Goal: Task Accomplishment & Management: Manage account settings

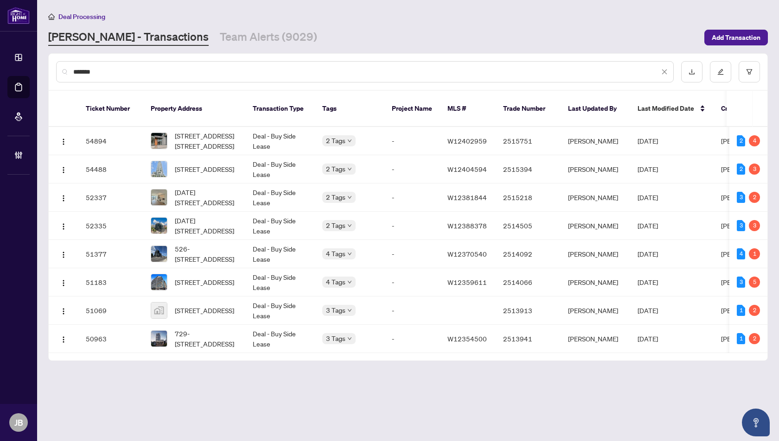
click at [76, 15] on span "Deal Processing" at bounding box center [81, 17] width 47 height 8
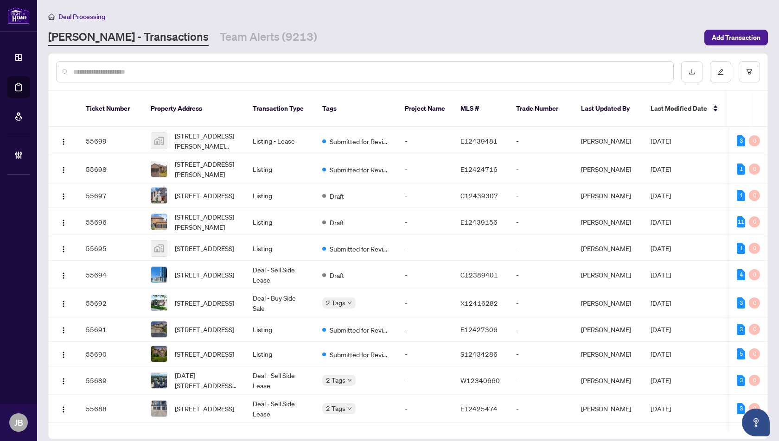
click at [86, 78] on div at bounding box center [364, 71] width 617 height 21
click at [83, 76] on input "text" at bounding box center [369, 72] width 592 height 10
click at [123, 73] on input "text" at bounding box center [369, 72] width 592 height 10
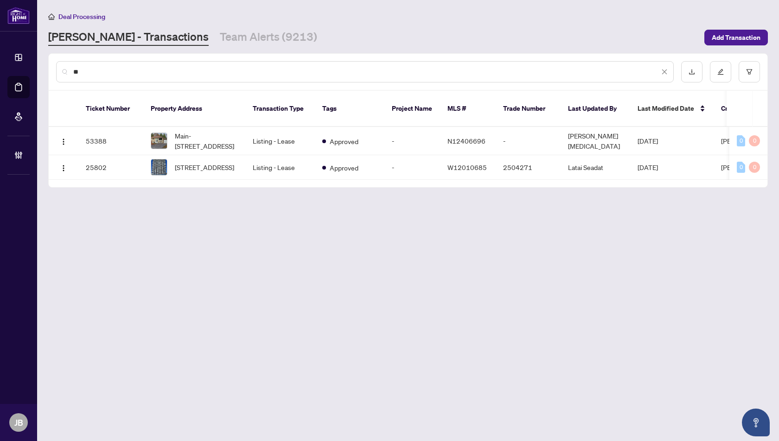
type input "*"
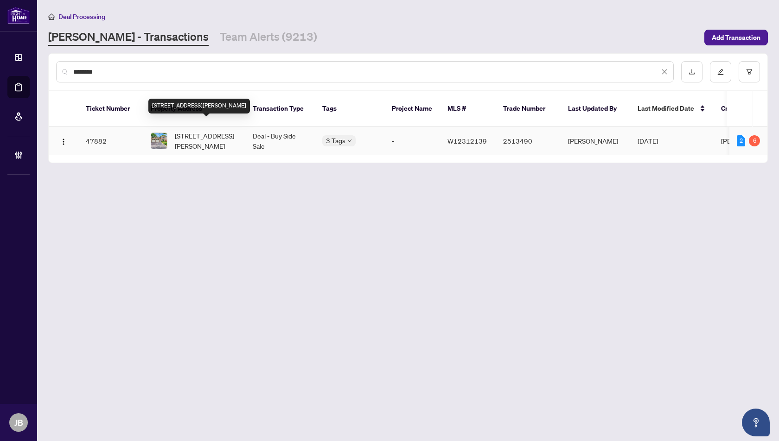
type input "********"
click at [206, 131] on span "[STREET_ADDRESS][PERSON_NAME]" at bounding box center [206, 141] width 63 height 20
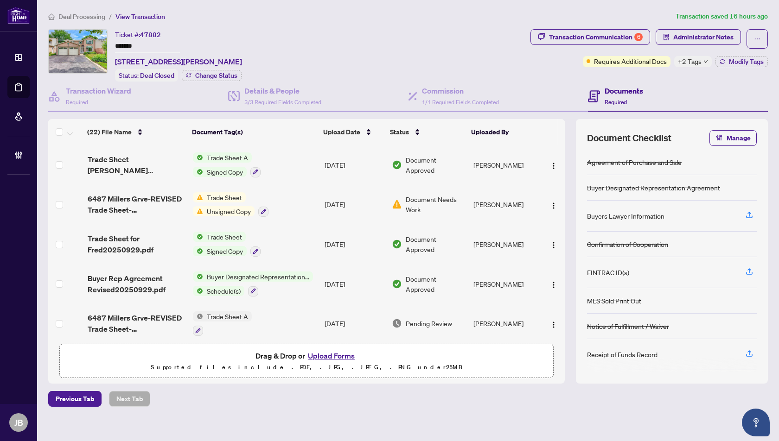
click at [412, 196] on span "Document Needs Work" at bounding box center [436, 204] width 60 height 20
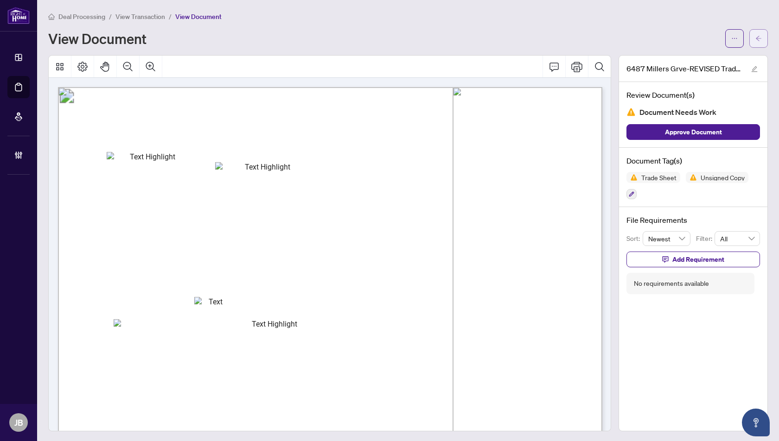
click at [757, 39] on icon "arrow-left" at bounding box center [758, 38] width 6 height 6
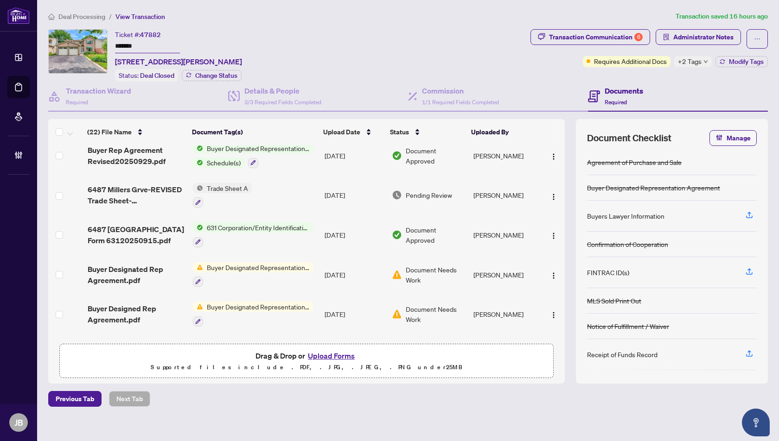
scroll to position [130, 0]
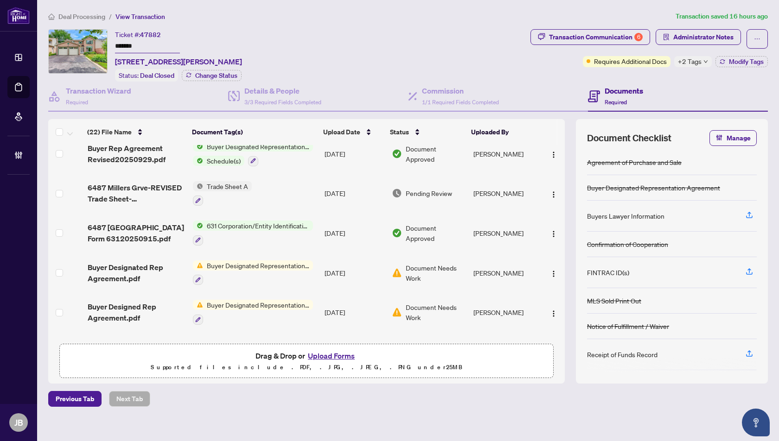
click at [252, 261] on span "Buyer Designated Representation Agreement" at bounding box center [258, 266] width 110 height 10
click at [435, 267] on span "Document Needs Work" at bounding box center [436, 273] width 60 height 20
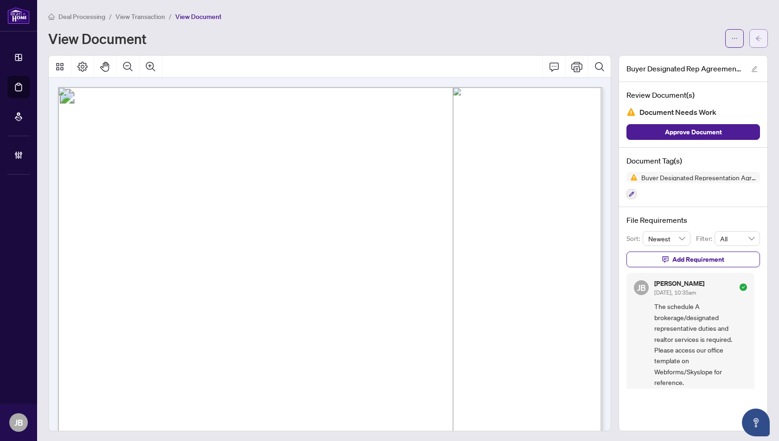
click at [758, 36] on icon "arrow-left" at bounding box center [758, 38] width 6 height 6
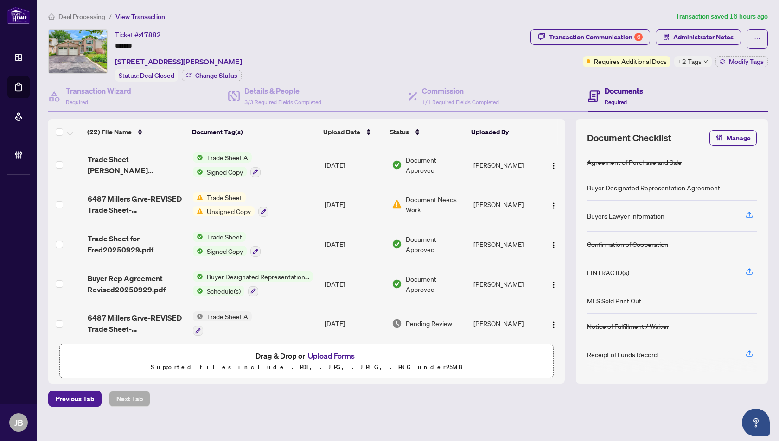
click at [228, 155] on span "Trade Sheet A" at bounding box center [227, 158] width 49 height 10
click at [282, 136] on th "Document Tag(s)" at bounding box center [253, 132] width 131 height 26
click at [579, 35] on div "Transaction Communication 6" at bounding box center [596, 37] width 94 height 15
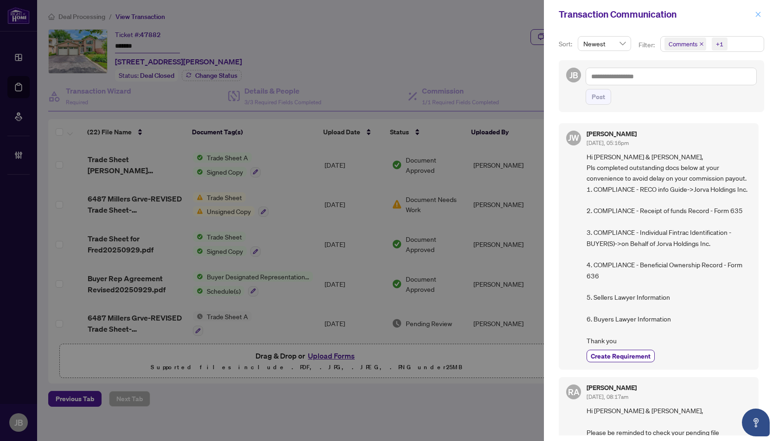
click at [757, 12] on icon "close" at bounding box center [758, 14] width 6 height 6
